Goal: Information Seeking & Learning: Learn about a topic

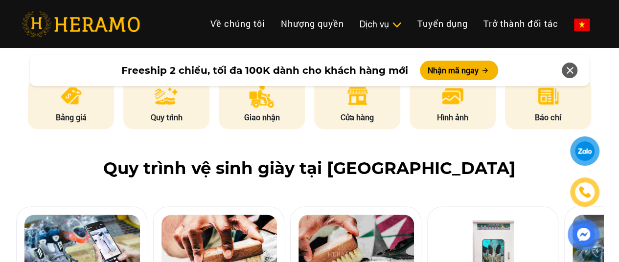
scroll to position [490, 0]
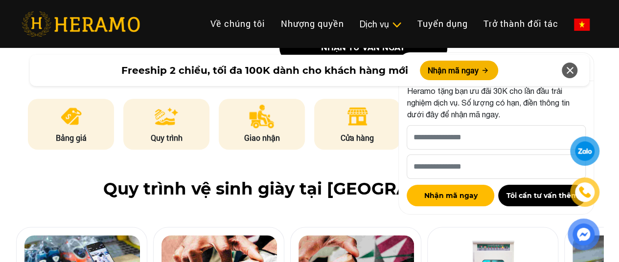
click at [573, 74] on icon at bounding box center [570, 71] width 12 height 18
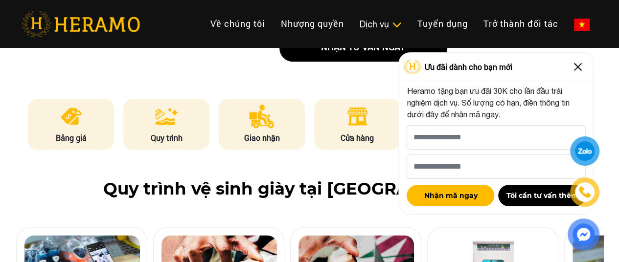
click at [580, 70] on img at bounding box center [578, 67] width 16 height 16
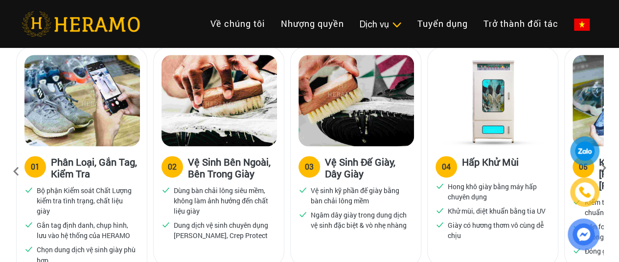
scroll to position [685, 0]
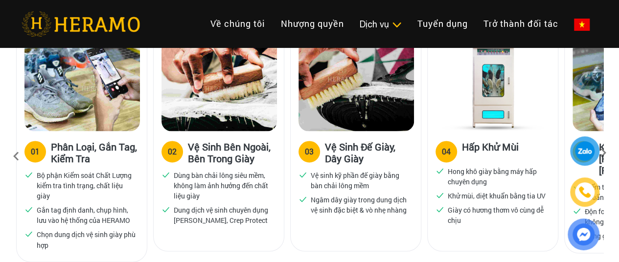
click at [607, 154] on div at bounding box center [583, 194] width 47 height 114
click at [604, 154] on div at bounding box center [583, 194] width 47 height 114
click at [18, 155] on icon at bounding box center [16, 156] width 18 height 26
click at [7, 154] on icon at bounding box center [16, 156] width 18 height 26
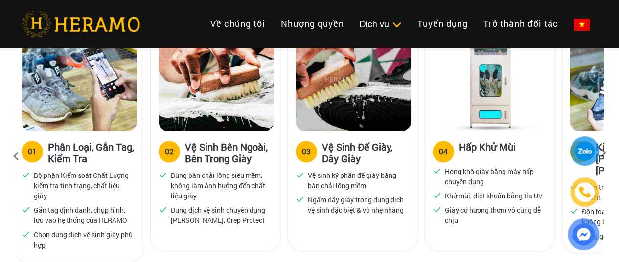
drag, startPoint x: 337, startPoint y: 169, endPoint x: 151, endPoint y: 167, distance: 186.5
click at [296, 167] on div "03 Vệ Sinh Đế Giày, Dây Giày" at bounding box center [353, 155] width 115 height 29
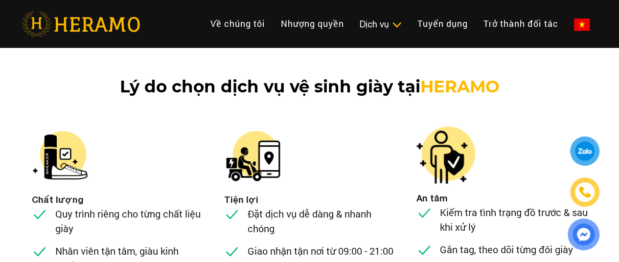
scroll to position [3671, 0]
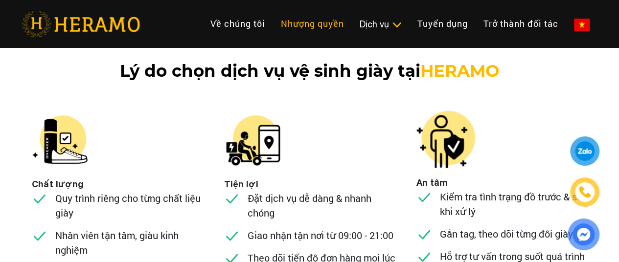
click at [273, 23] on link "Nhượng quyền" at bounding box center [312, 23] width 79 height 21
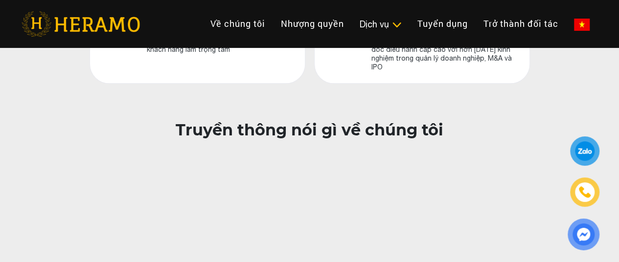
scroll to position [636, 0]
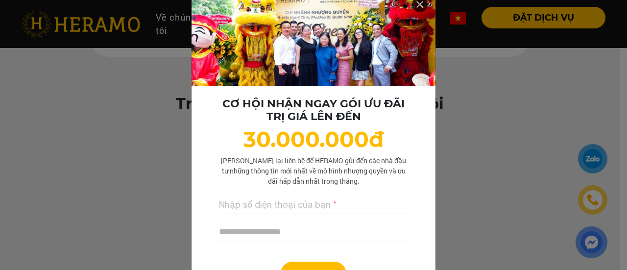
click at [415, 4] on icon at bounding box center [420, 5] width 12 height 18
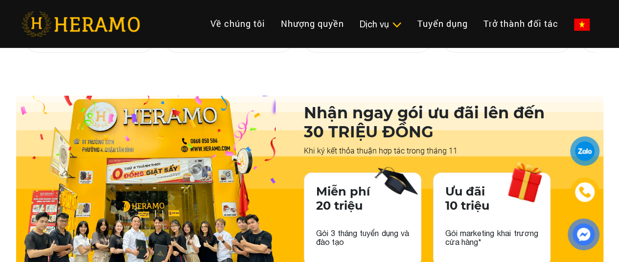
scroll to position [1518, 0]
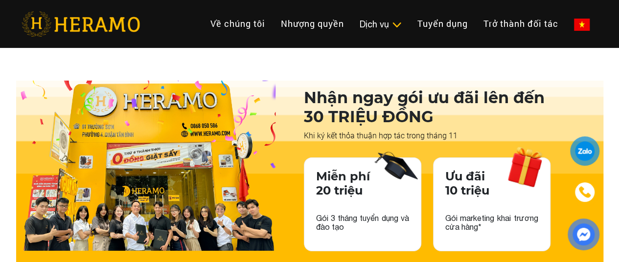
click at [69, 124] on img at bounding box center [148, 166] width 264 height 170
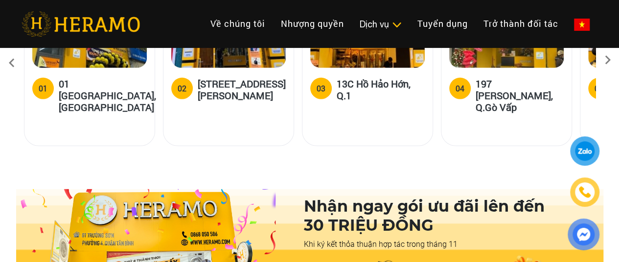
scroll to position [1273, 0]
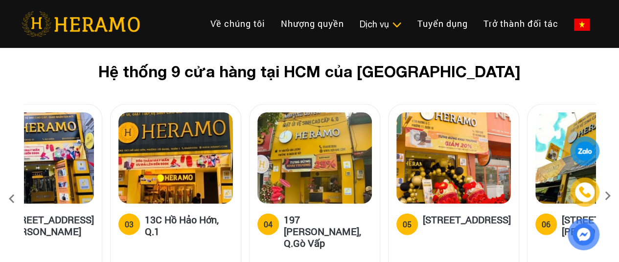
drag, startPoint x: 245, startPoint y: 195, endPoint x: 46, endPoint y: 193, distance: 199.7
click at [46, 214] on h5 "[STREET_ADDRESS][PERSON_NAME]" at bounding box center [50, 225] width 88 height 23
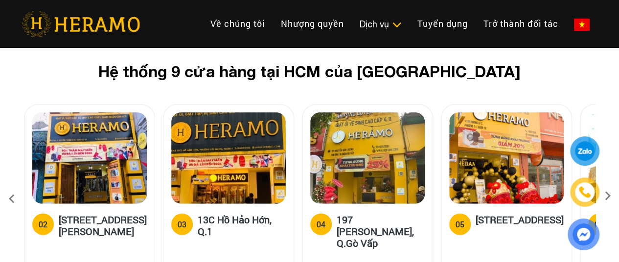
drag, startPoint x: 71, startPoint y: 183, endPoint x: 53, endPoint y: 181, distance: 18.2
click at [171, 214] on div "03 13C Hồ Hảo Hớn, Q.1" at bounding box center [228, 228] width 115 height 29
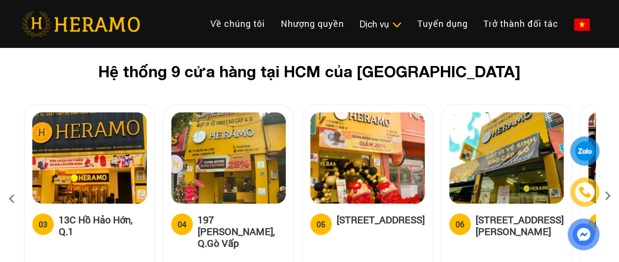
drag, startPoint x: 295, startPoint y: 175, endPoint x: 129, endPoint y: 147, distance: 167.7
click at [302, 156] on div "[STREET_ADDRESS]" at bounding box center [367, 193] width 131 height 178
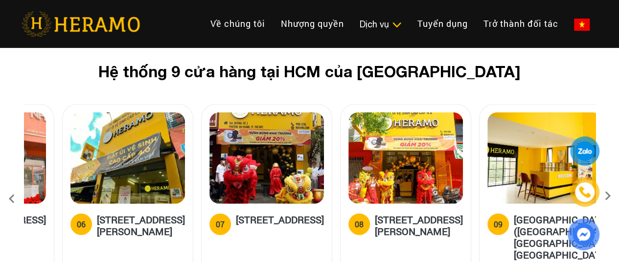
drag, startPoint x: 478, startPoint y: 201, endPoint x: 238, endPoint y: 201, distance: 239.9
click at [238, 214] on h5 "[STREET_ADDRESS]" at bounding box center [280, 224] width 88 height 20
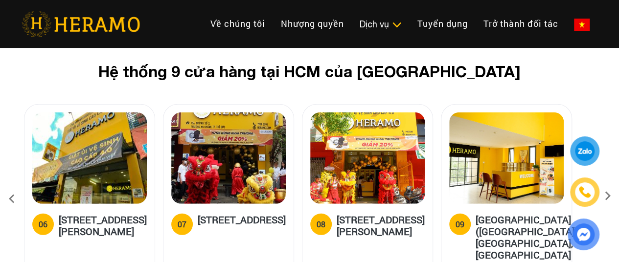
drag, startPoint x: 441, startPoint y: 223, endPoint x: 10, endPoint y: 190, distance: 432.0
click at [10, 190] on div "Hệ thống 9 cửa hàng tại HCM của HERAMO 01 01 [GEOGRAPHIC_DATA], Q.[GEOGRAPHIC_D…" at bounding box center [309, 178] width 619 height 232
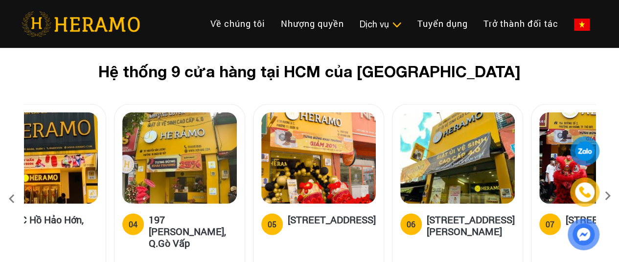
drag, startPoint x: 29, startPoint y: 211, endPoint x: 397, endPoint y: 220, distance: 368.2
click at [397, 220] on div "06 314 [PERSON_NAME], [GEOGRAPHIC_DATA], [GEOGRAPHIC_DATA]" at bounding box center [458, 243] width 130 height 78
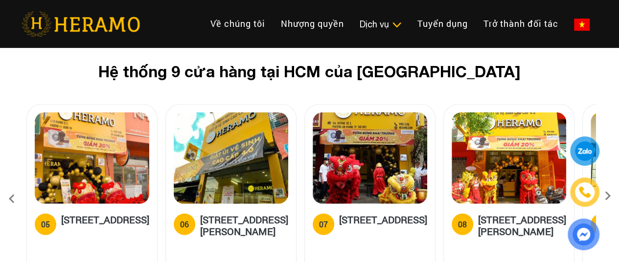
drag, startPoint x: 153, startPoint y: 239, endPoint x: 403, endPoint y: 202, distance: 253.3
click at [6, 186] on icon at bounding box center [12, 199] width 18 height 26
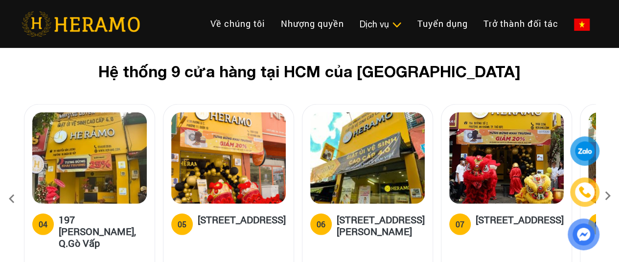
click at [14, 186] on icon at bounding box center [12, 199] width 18 height 26
click at [476, 17] on link "Trở thành đối tác" at bounding box center [521, 23] width 91 height 21
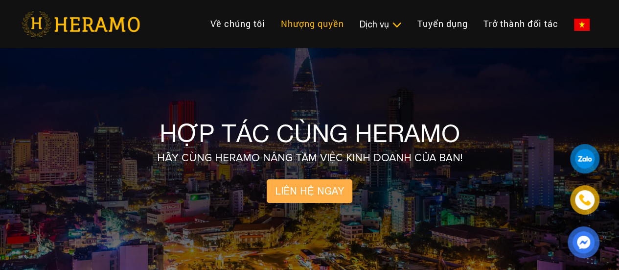
click at [273, 20] on link "Nhượng quyền" at bounding box center [312, 23] width 79 height 21
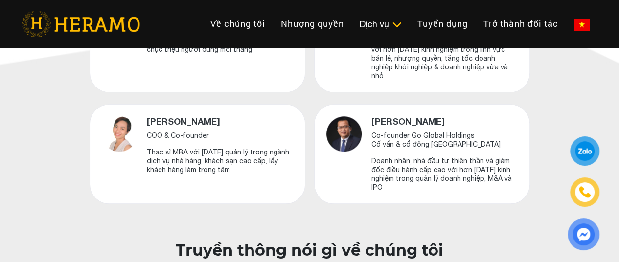
scroll to position [392, 0]
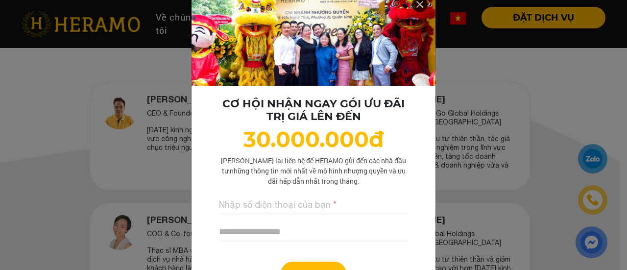
click at [418, 7] on icon at bounding box center [420, 5] width 12 height 18
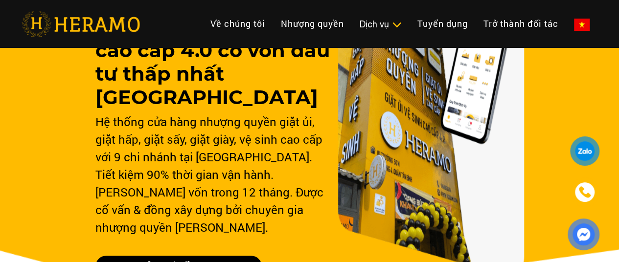
scroll to position [98, 0]
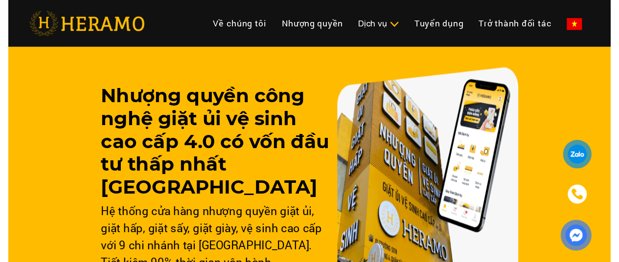
scroll to position [1273, 0]
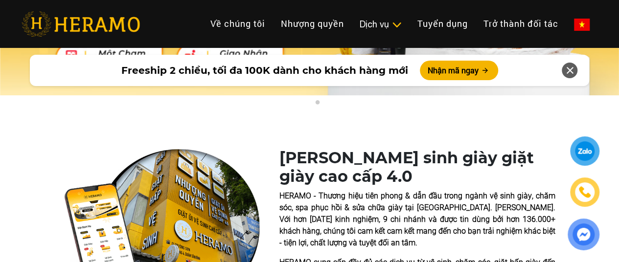
scroll to position [26, 0]
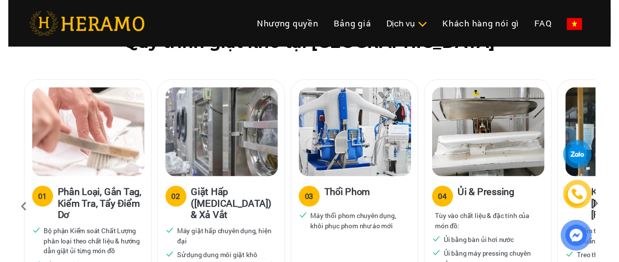
scroll to position [734, 0]
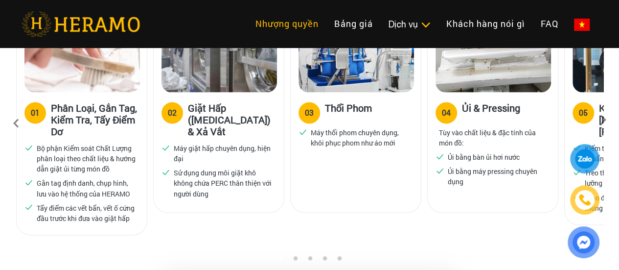
click at [248, 29] on link "Nhượng quyền" at bounding box center [287, 23] width 79 height 21
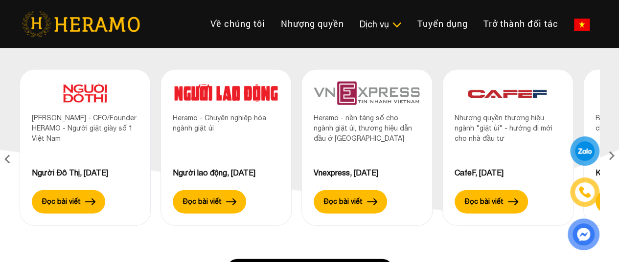
scroll to position [1126, 0]
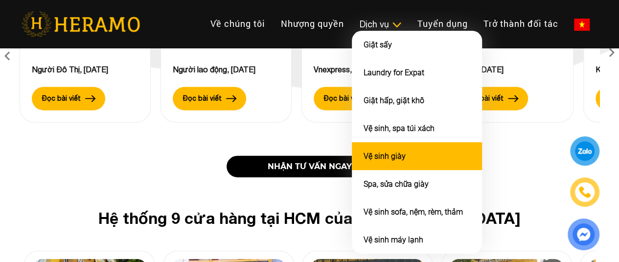
click at [352, 155] on li "Vệ sinh giày" at bounding box center [417, 156] width 130 height 28
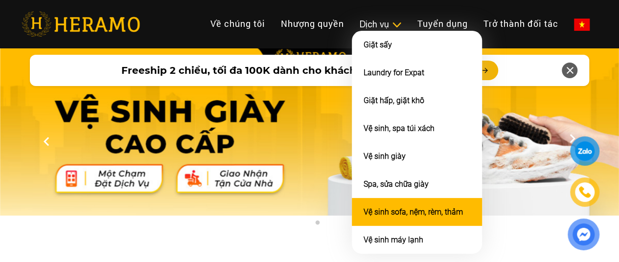
click at [364, 214] on link "Vệ sinh sofa, nệm, rèm, thảm" at bounding box center [413, 212] width 99 height 9
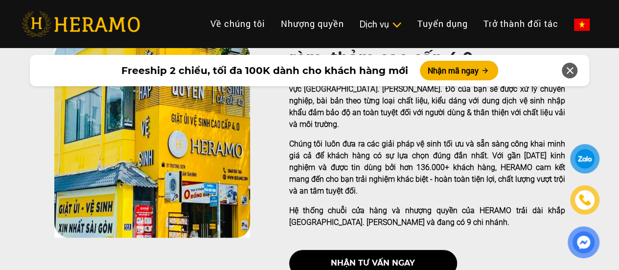
scroll to position [245, 0]
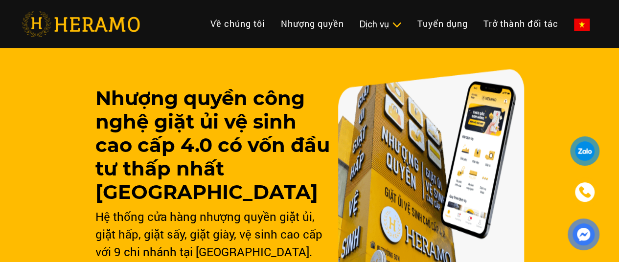
scroll to position [1126, 0]
